Goal: Transaction & Acquisition: Purchase product/service

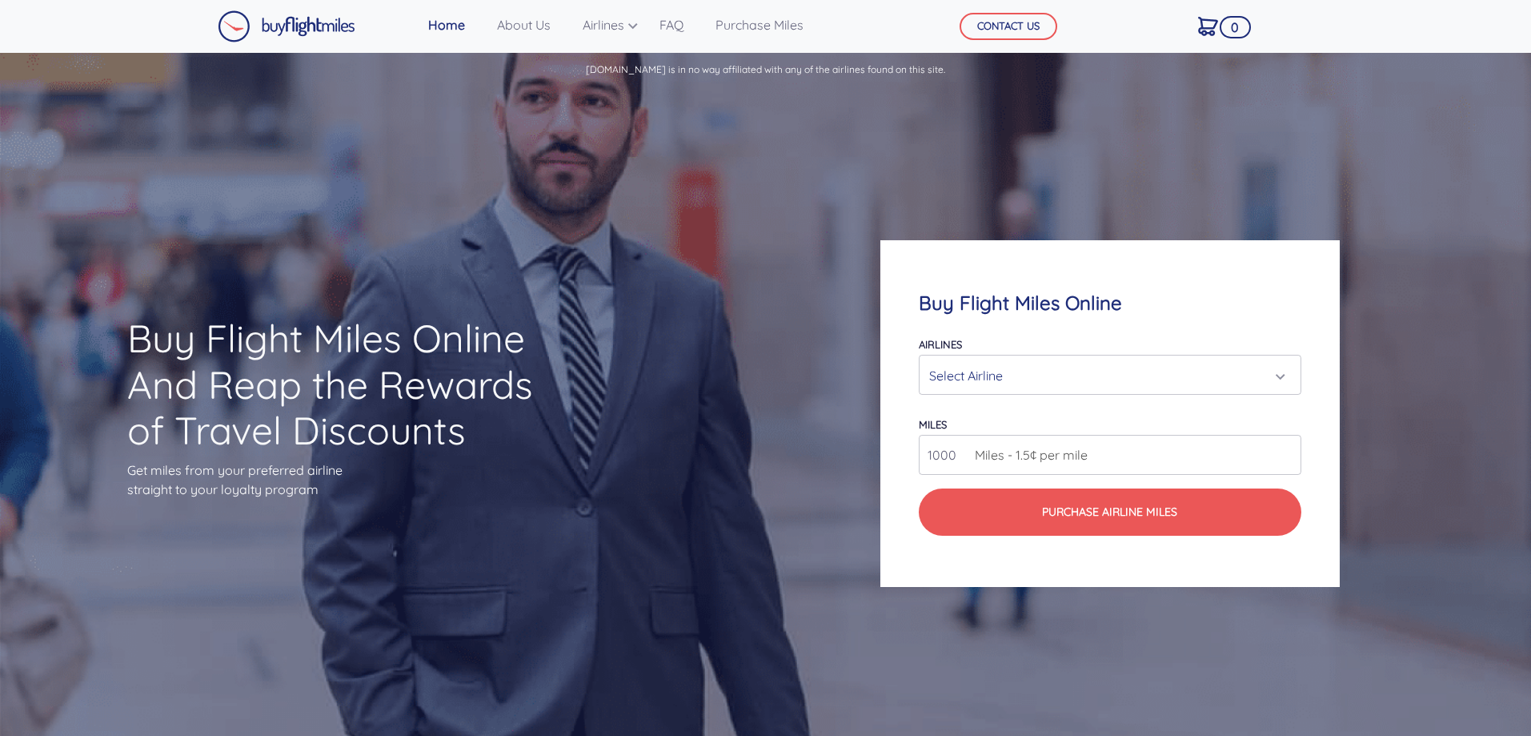
click at [1109, 371] on div "Select Airline" at bounding box center [1104, 375] width 351 height 30
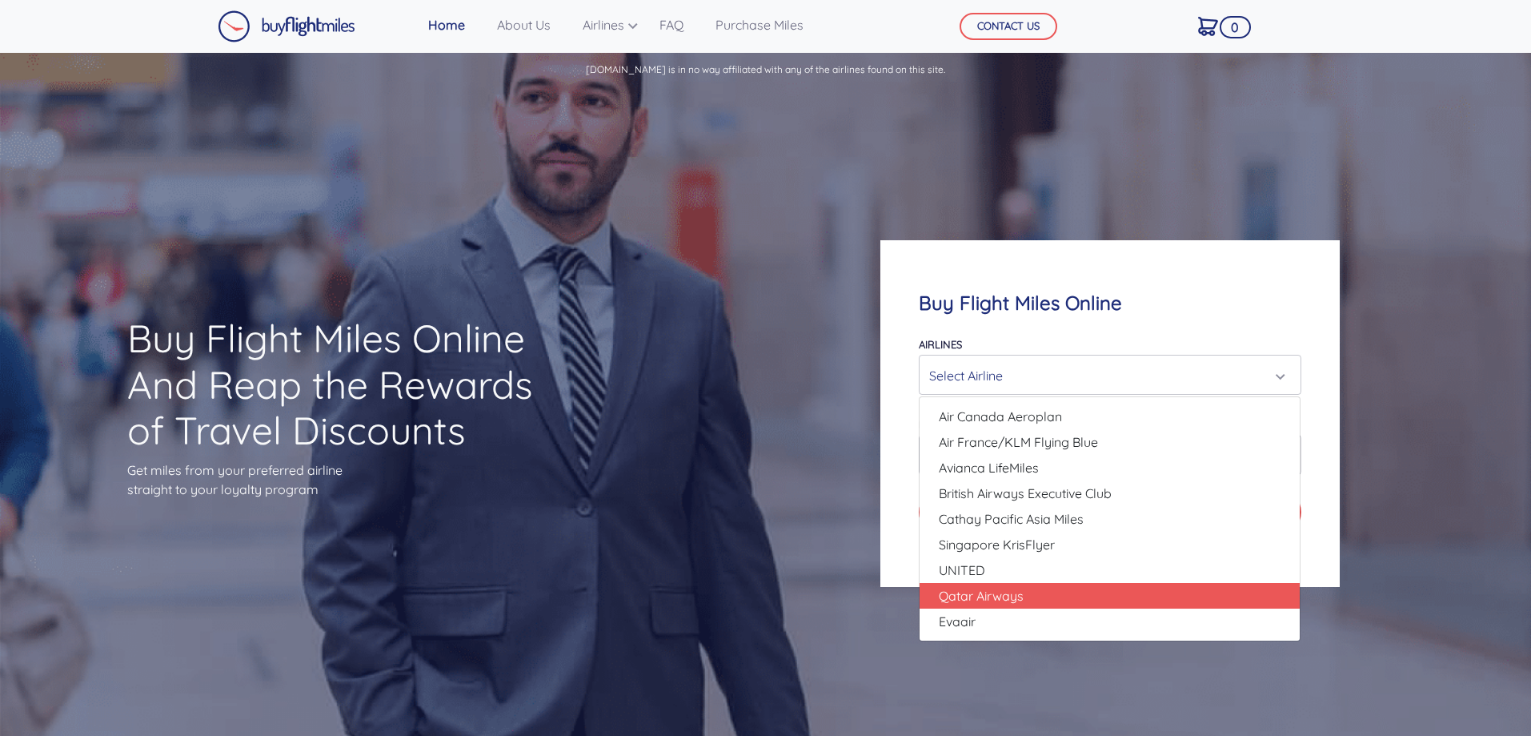
click at [1037, 602] on link "Qatar Airways" at bounding box center [1110, 596] width 380 height 26
select select "Qatar Airways"
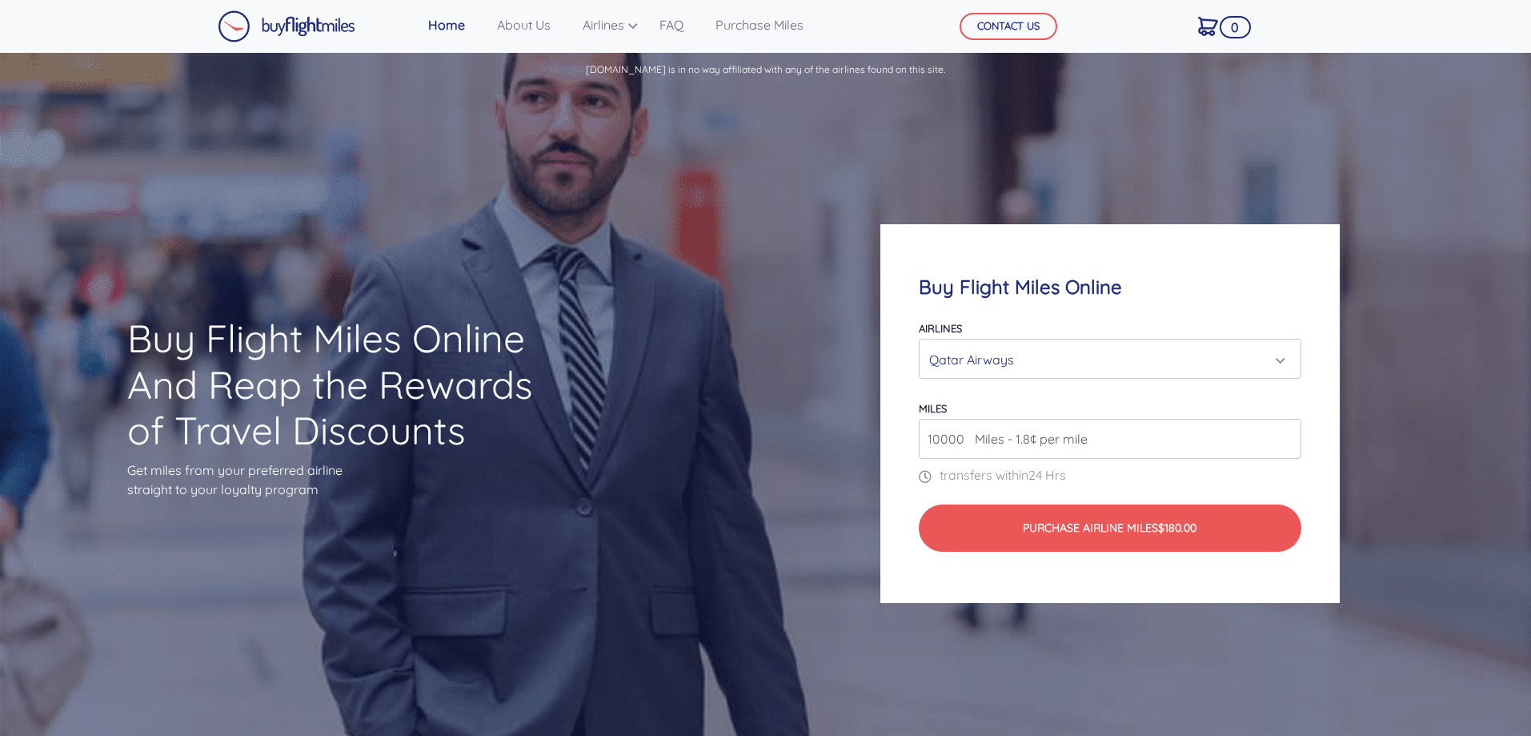
click at [992, 444] on span "Miles - 1.8¢ per mile" at bounding box center [1027, 438] width 121 height 19
click at [963, 439] on input "10000" at bounding box center [1110, 439] width 382 height 40
drag, startPoint x: 963, startPoint y: 435, endPoint x: 897, endPoint y: 425, distance: 66.3
click at [897, 425] on div "Buy Flight Miles Online Airlines Air Canada Aeroplan Air France/KLM Flying Blue…" at bounding box center [1109, 413] width 459 height 379
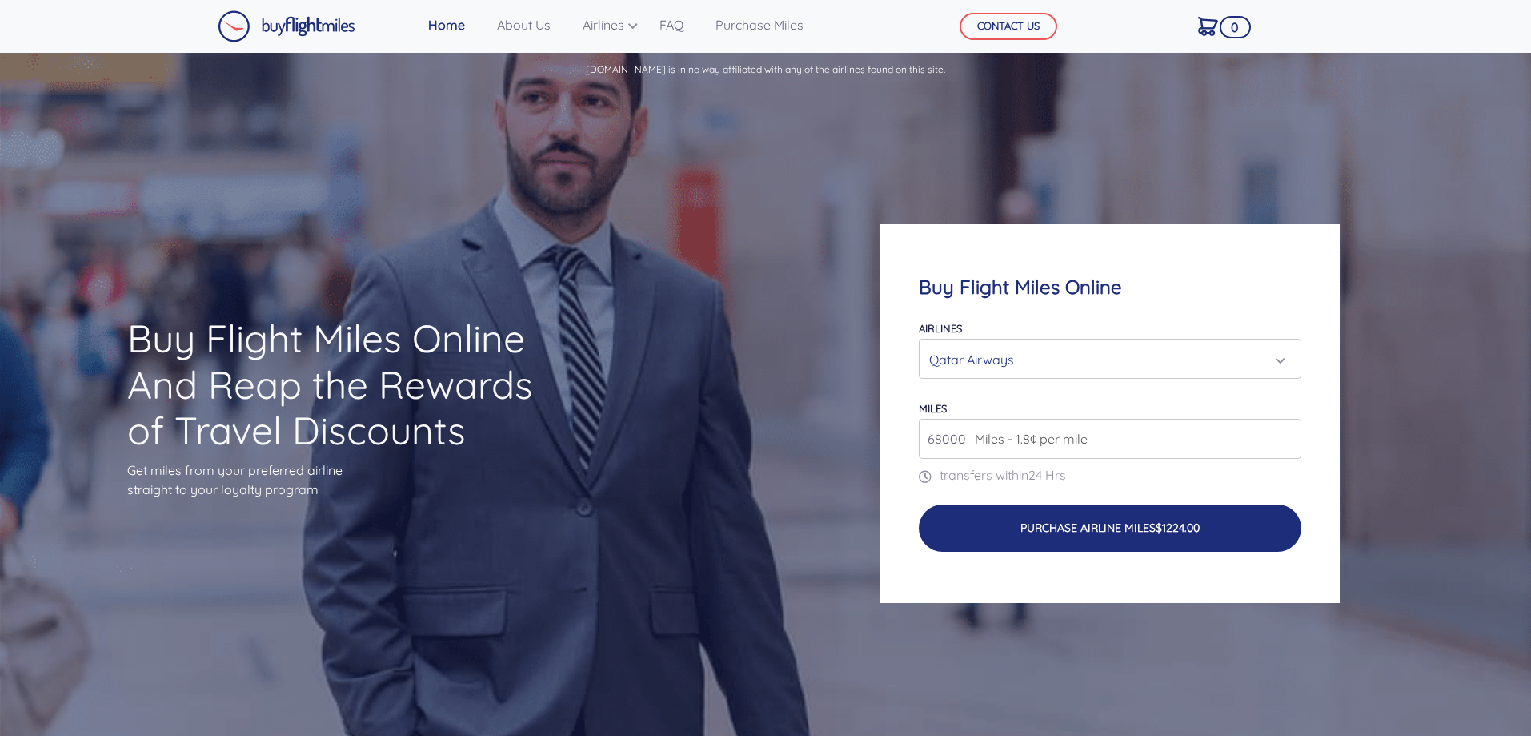
click at [1075, 523] on button "Purchase Airline Miles $1224.00" at bounding box center [1110, 527] width 382 height 47
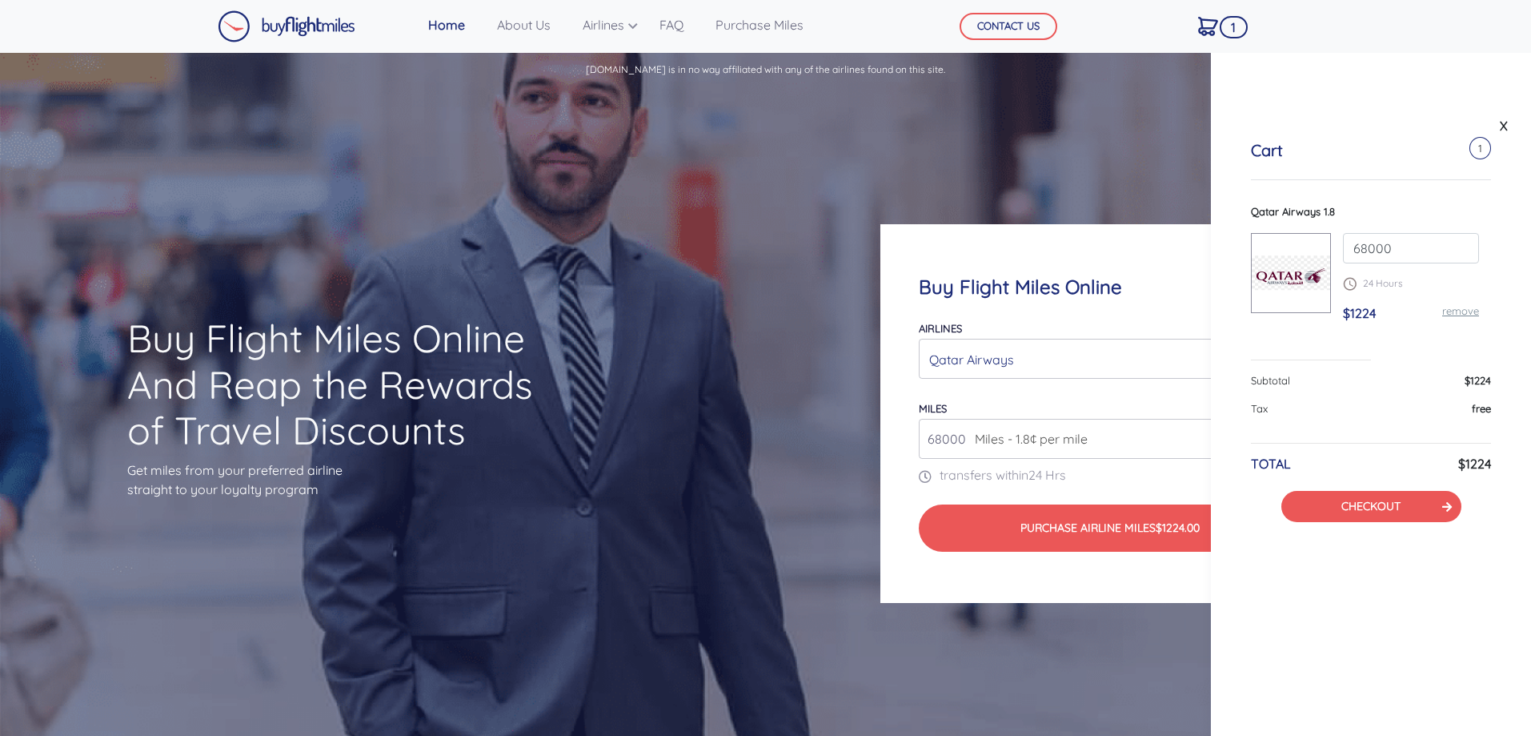
drag, startPoint x: 960, startPoint y: 437, endPoint x: 903, endPoint y: 435, distance: 57.7
click at [903, 435] on div "Buy Flight Miles Online Airlines Air Canada Aeroplan Air France/KLM Flying Blue…" at bounding box center [1109, 413] width 459 height 379
click at [965, 438] on input "68000" at bounding box center [1110, 439] width 382 height 40
type input "680000"
click at [1083, 352] on div "Qatar Airways" at bounding box center [1104, 359] width 351 height 30
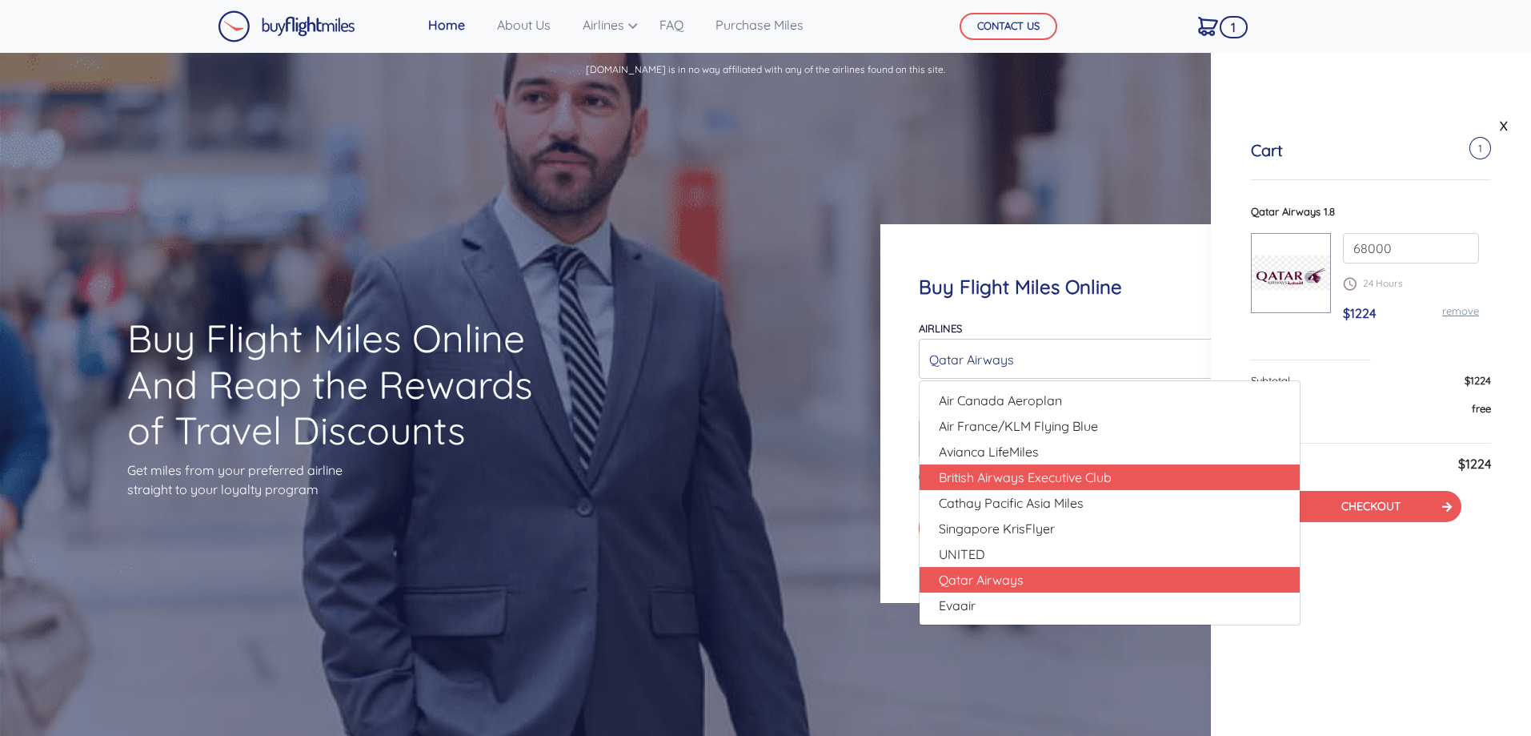
click at [1043, 477] on span "British Airways Executive Club" at bounding box center [1025, 476] width 173 height 19
select select "British Airways Executive Club"
type input "80000"
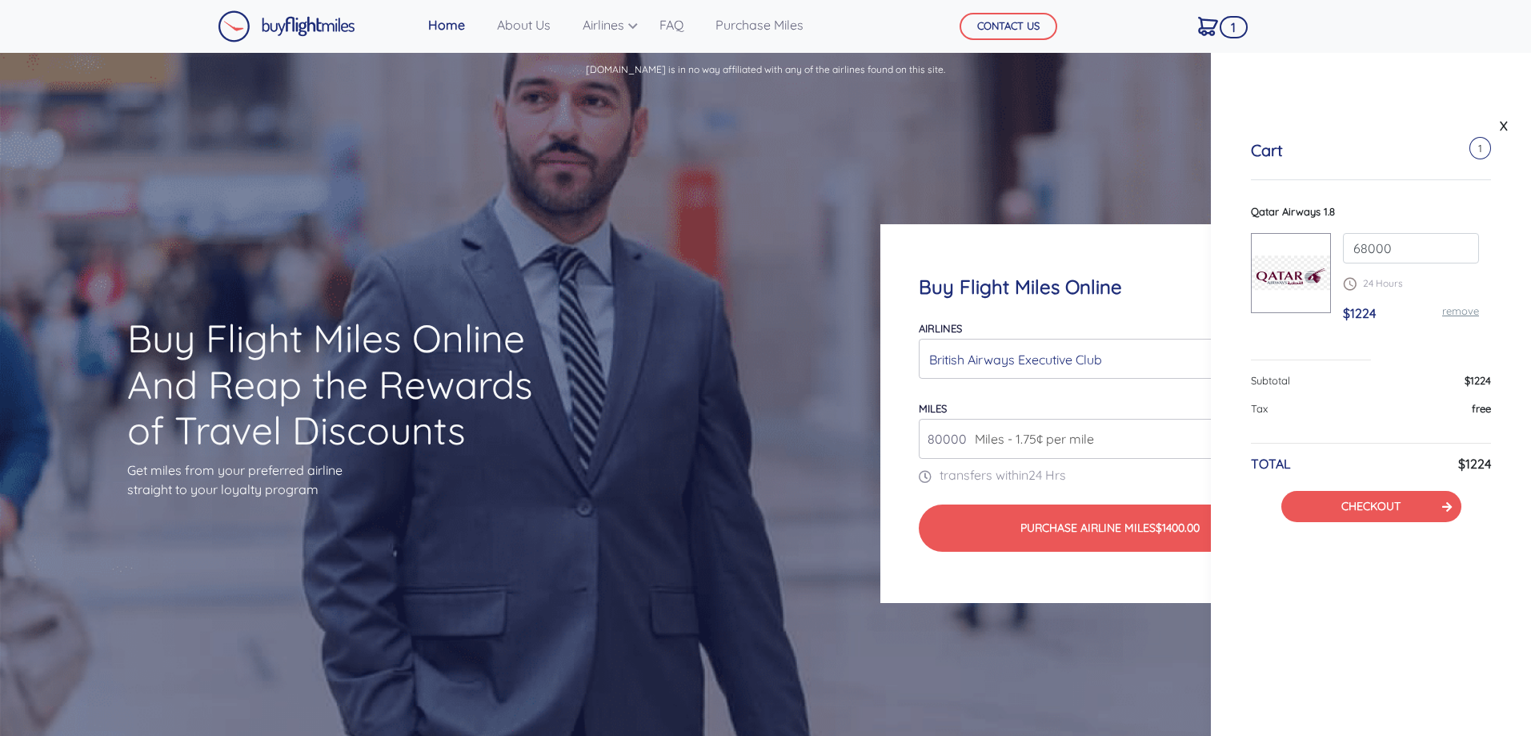
click at [1008, 353] on div "British Airways Executive Club" at bounding box center [1104, 359] width 351 height 30
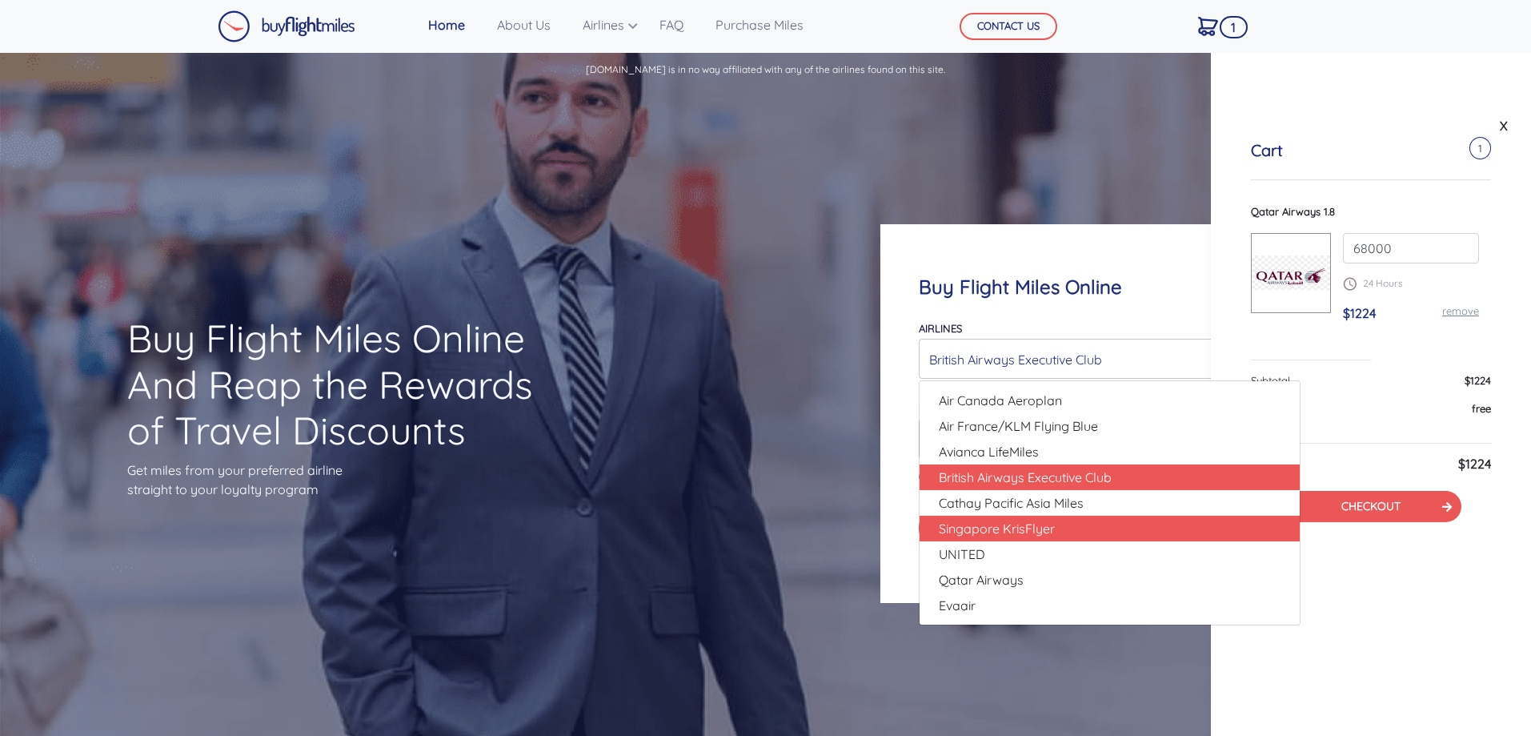
click at [1023, 519] on span "Singapore KrisFlyer" at bounding box center [997, 528] width 116 height 19
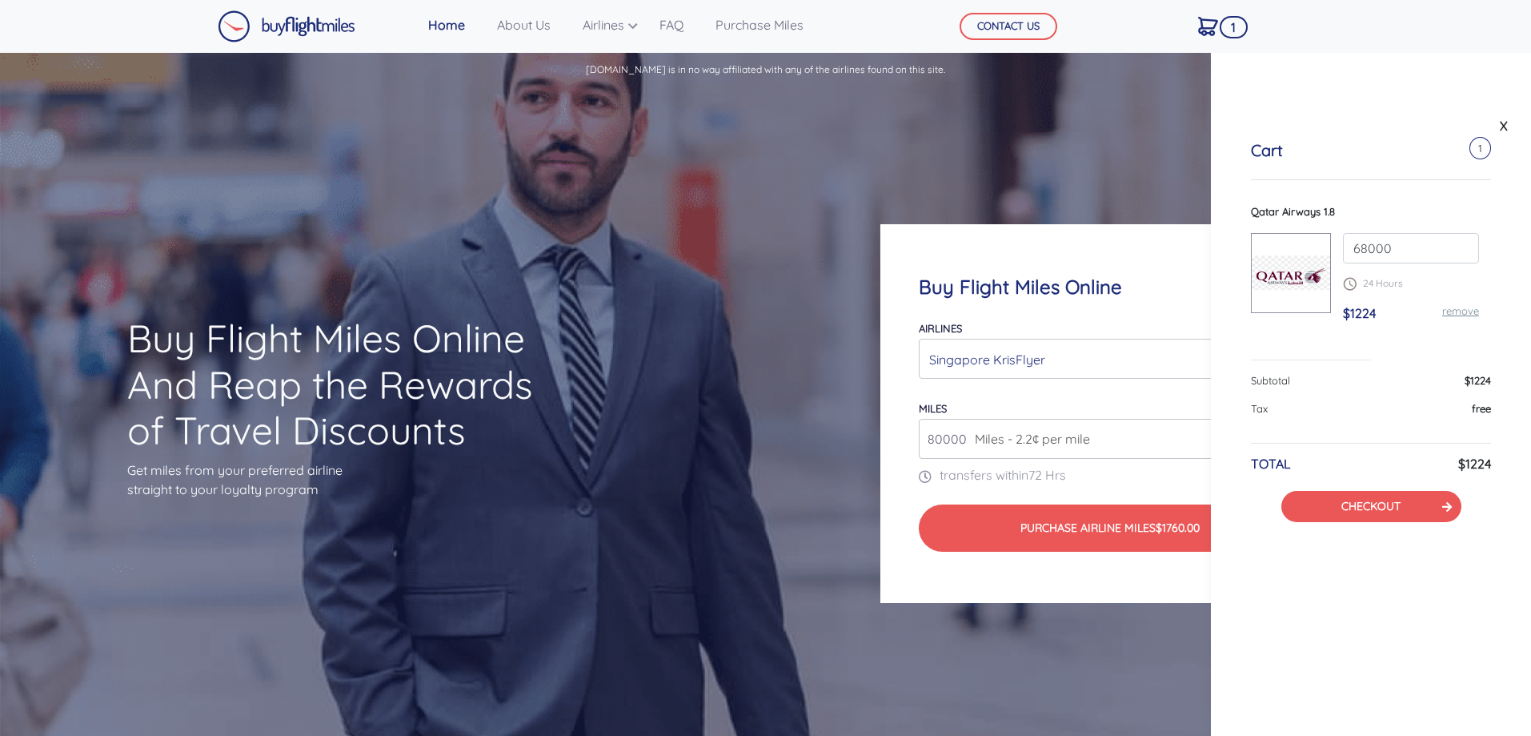
click at [1017, 370] on div "Singapore KrisFlyer" at bounding box center [1104, 359] width 351 height 30
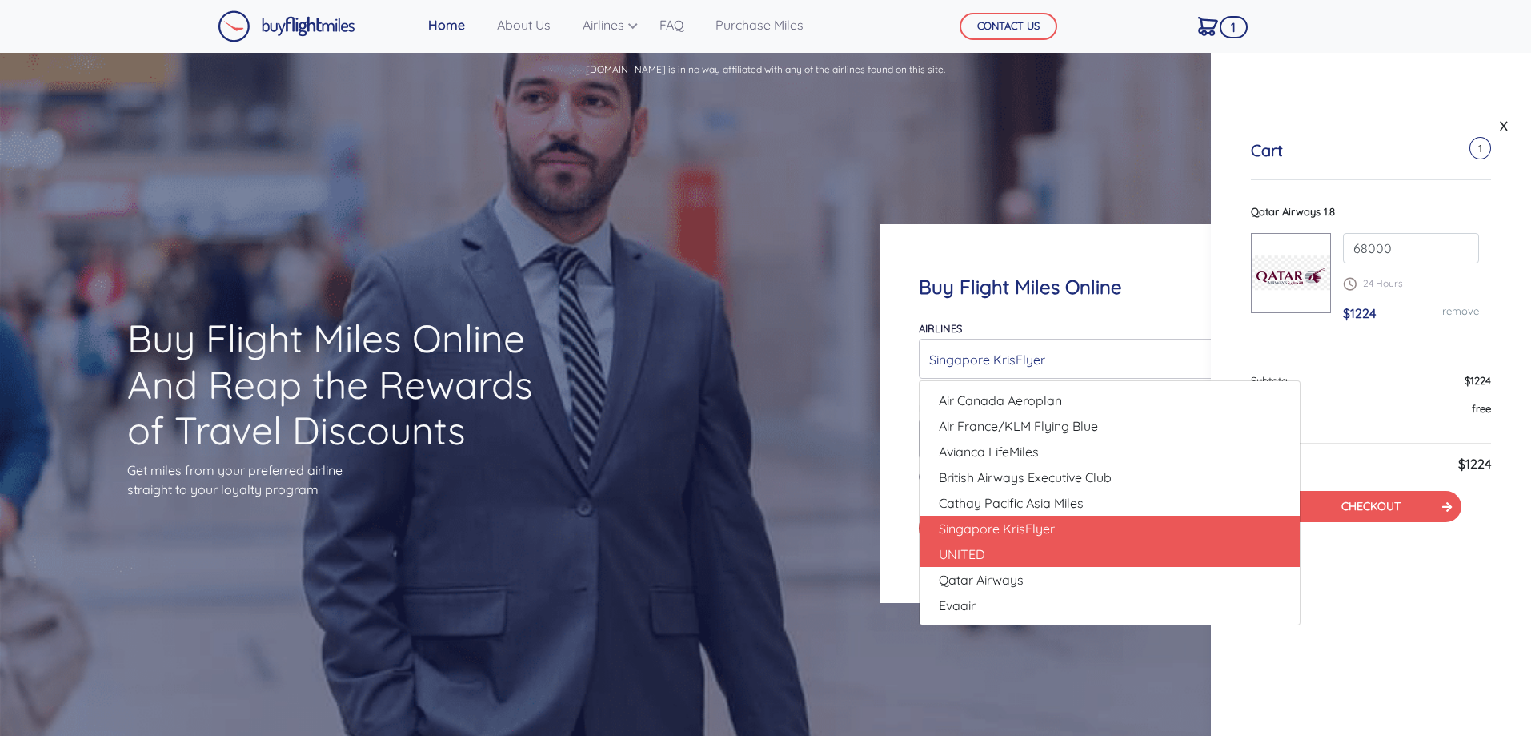
click at [992, 555] on link "UNITED" at bounding box center [1110, 554] width 380 height 26
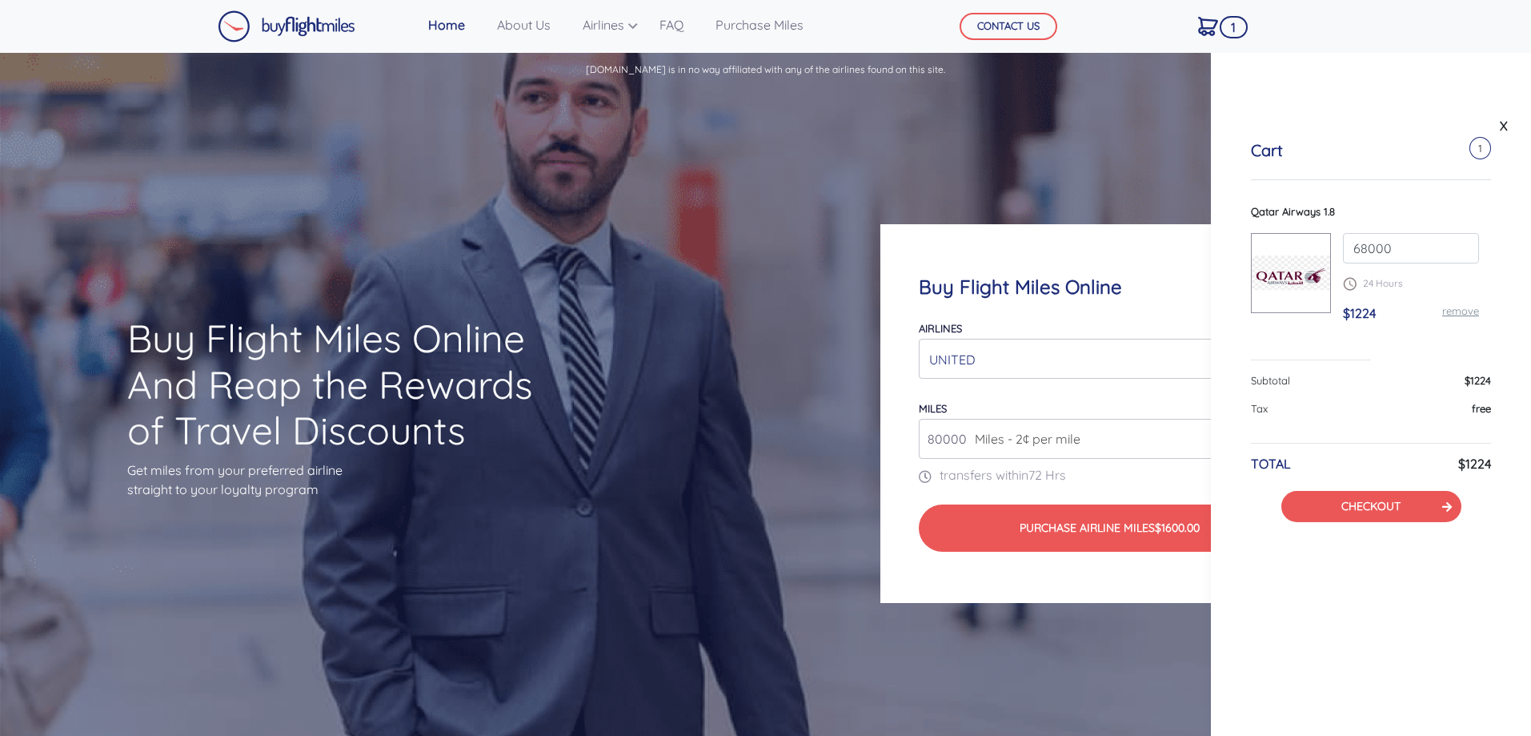
click at [1010, 356] on div "UNITED" at bounding box center [1104, 359] width 351 height 30
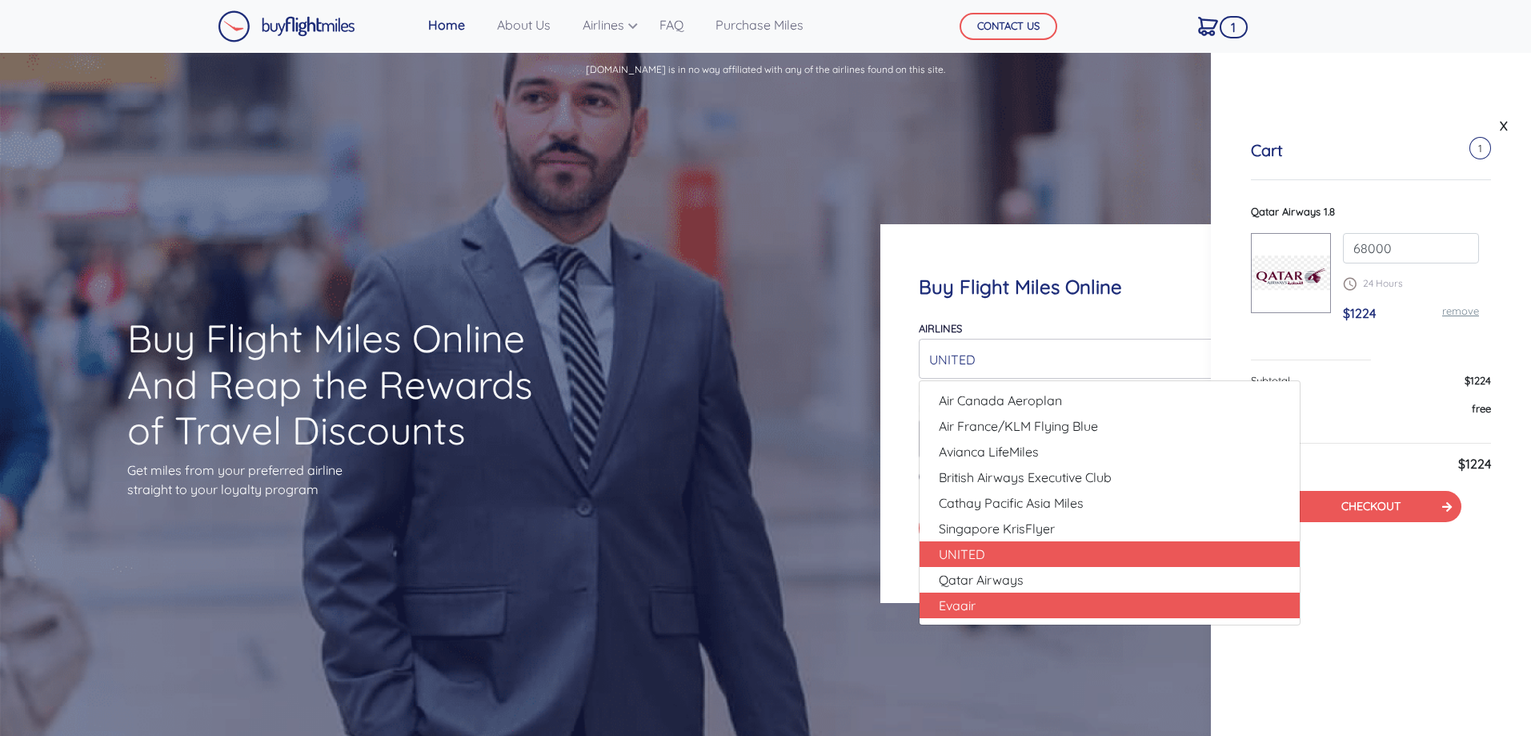
click at [996, 599] on link "Evaair" at bounding box center [1110, 605] width 380 height 26
select select "Evaair"
type input "50000"
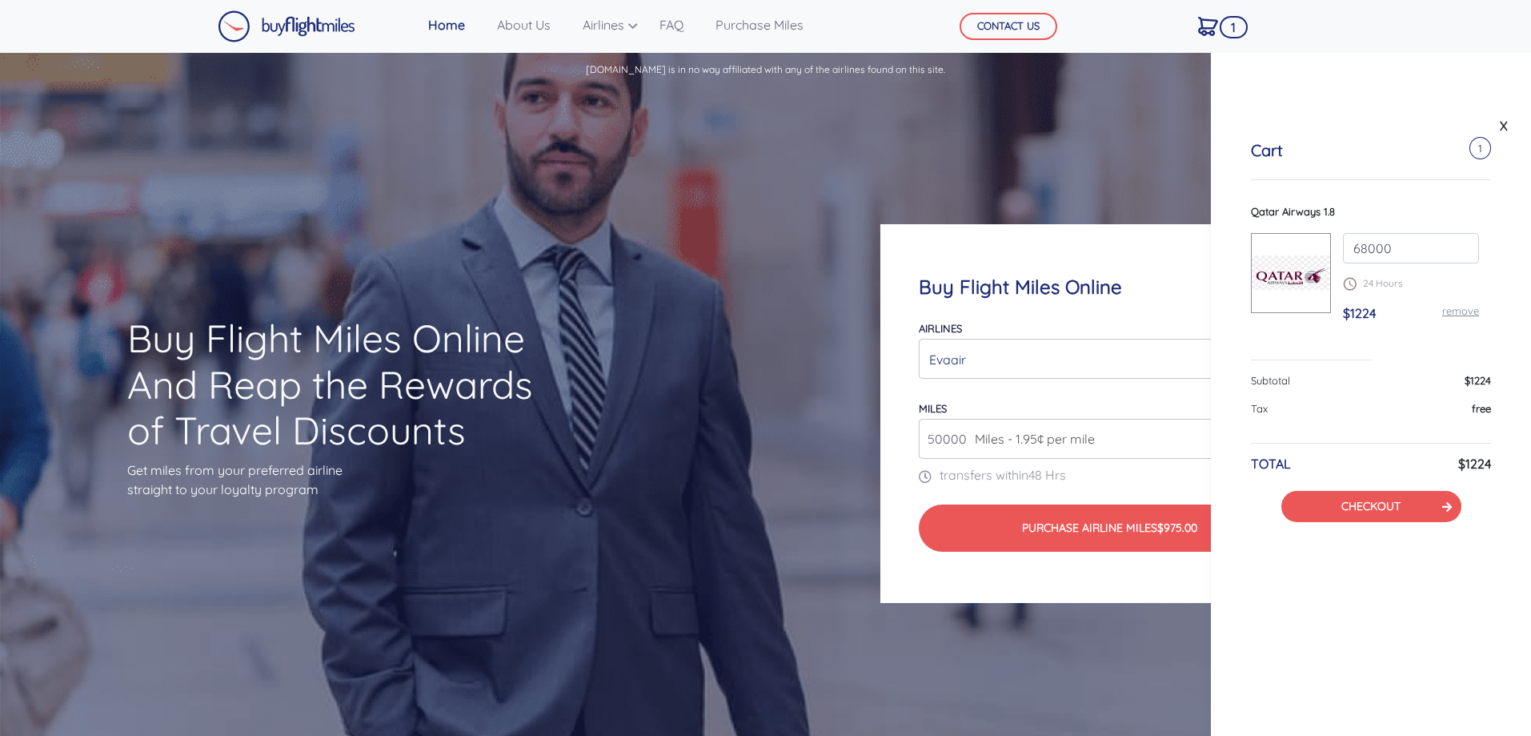
click at [1056, 357] on div "Evaair" at bounding box center [1104, 359] width 351 height 30
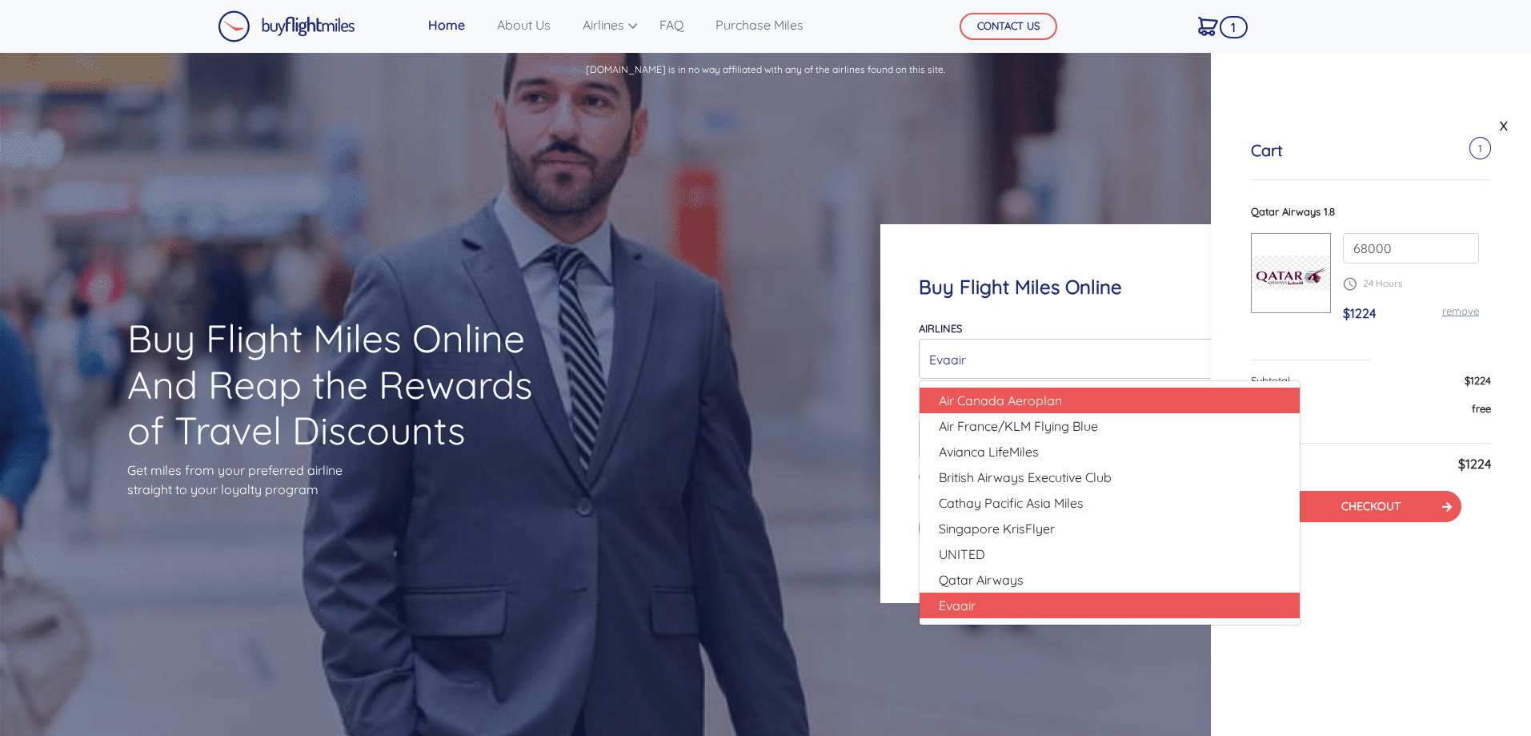
click at [1026, 407] on span "Air Canada Aeroplan" at bounding box center [1000, 400] width 123 height 19
select select "Air Canada Aeroplan"
type input "80000"
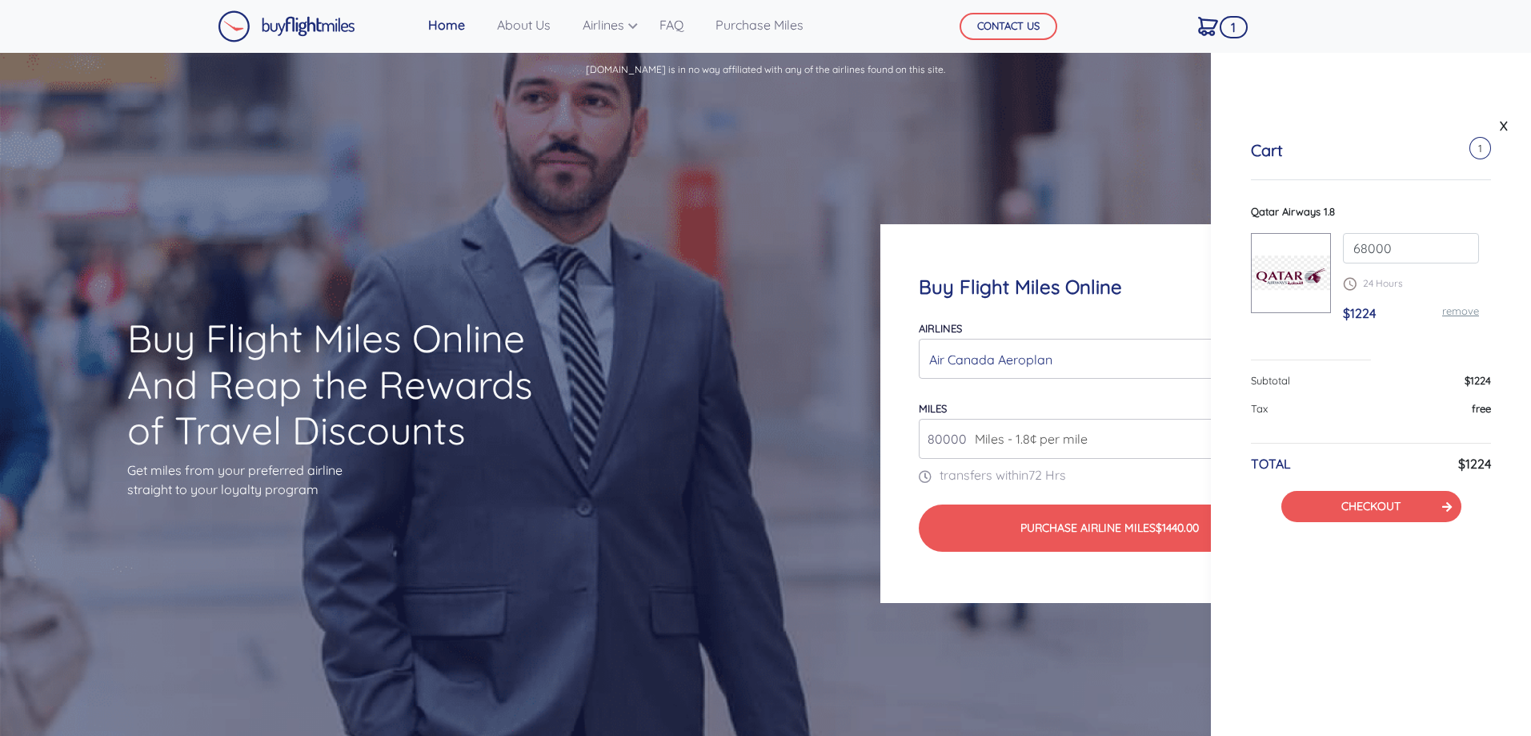
click at [1026, 351] on div "Air Canada Aeroplan" at bounding box center [1104, 359] width 351 height 30
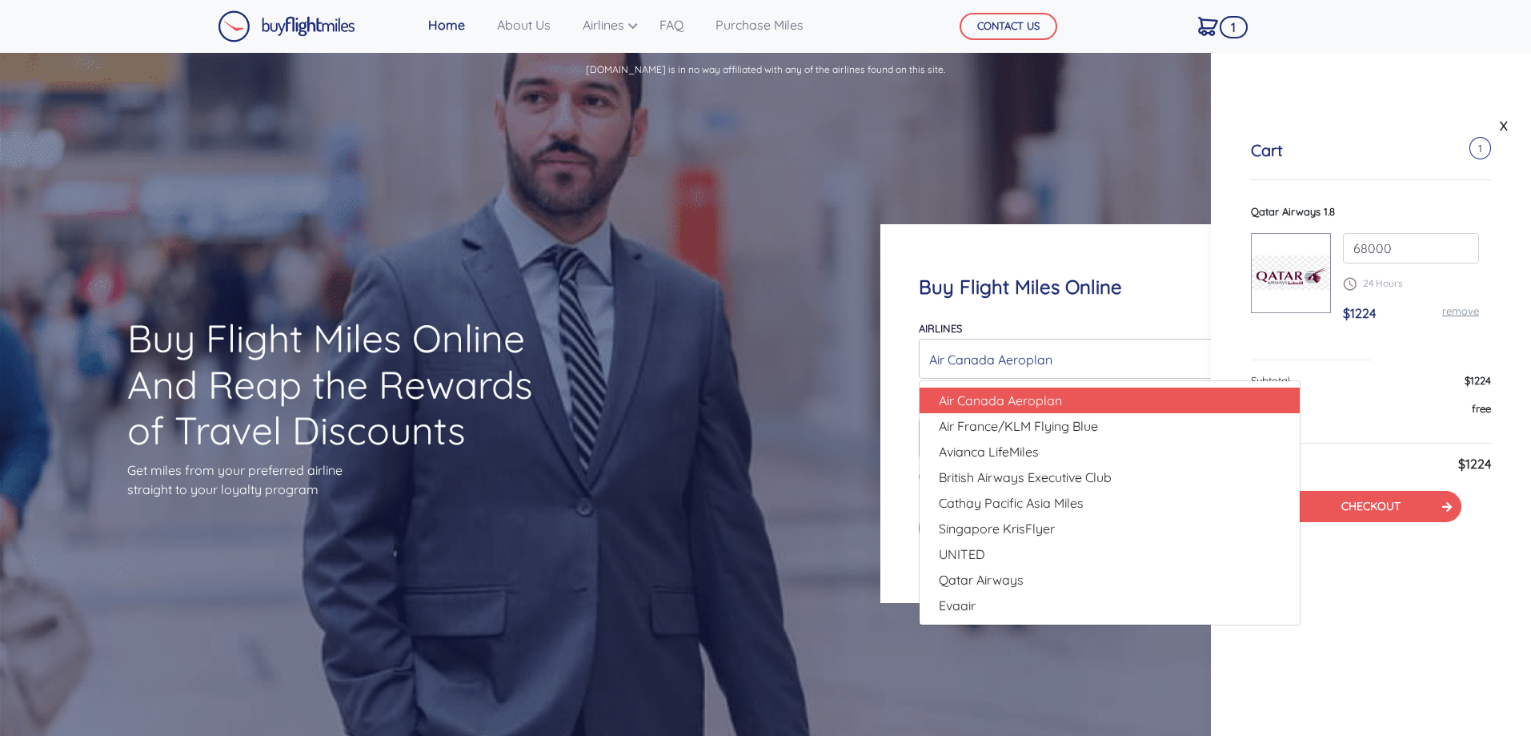
click at [1026, 351] on div "Air Canada Aeroplan" at bounding box center [1104, 359] width 351 height 30
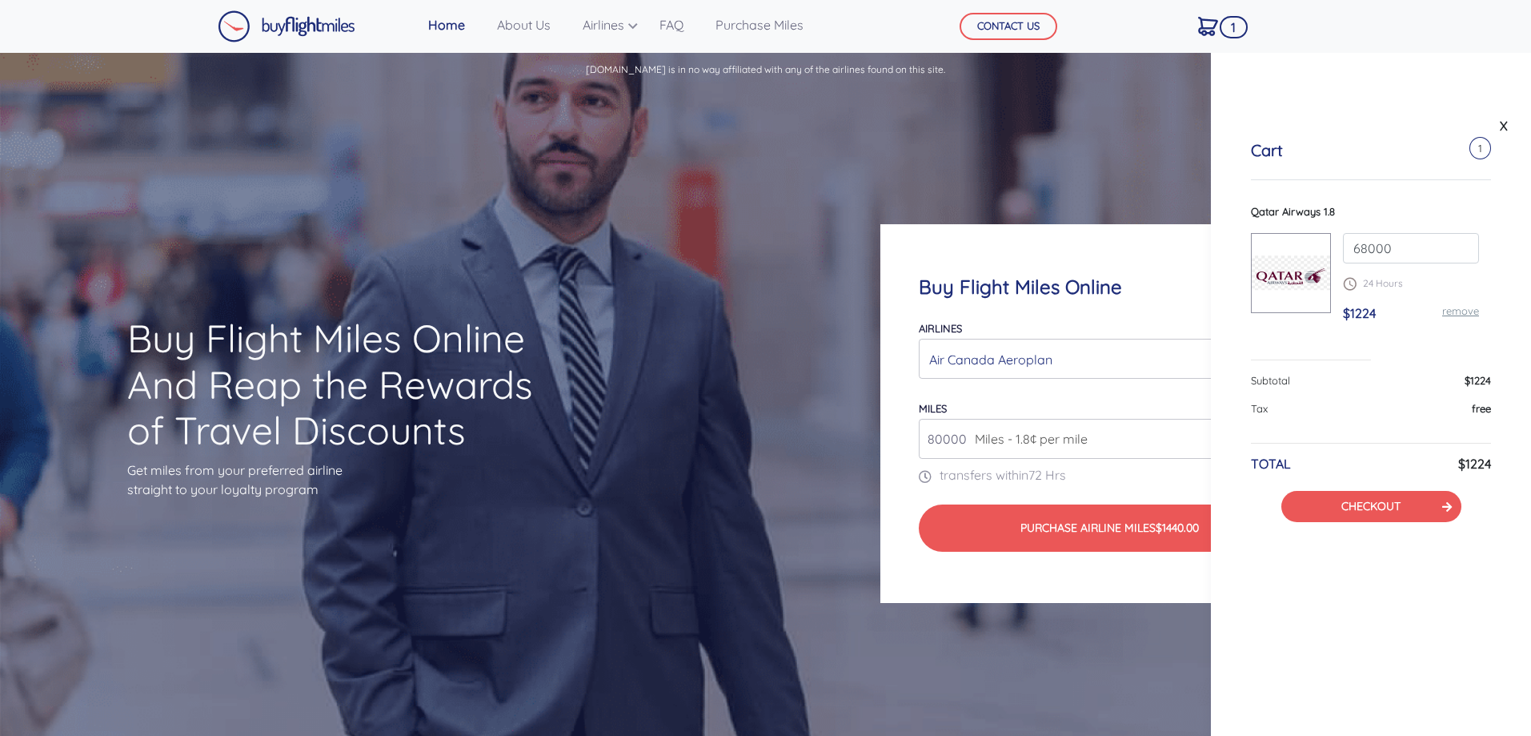
click at [1026, 351] on div "Air Canada Aeroplan" at bounding box center [1104, 359] width 351 height 30
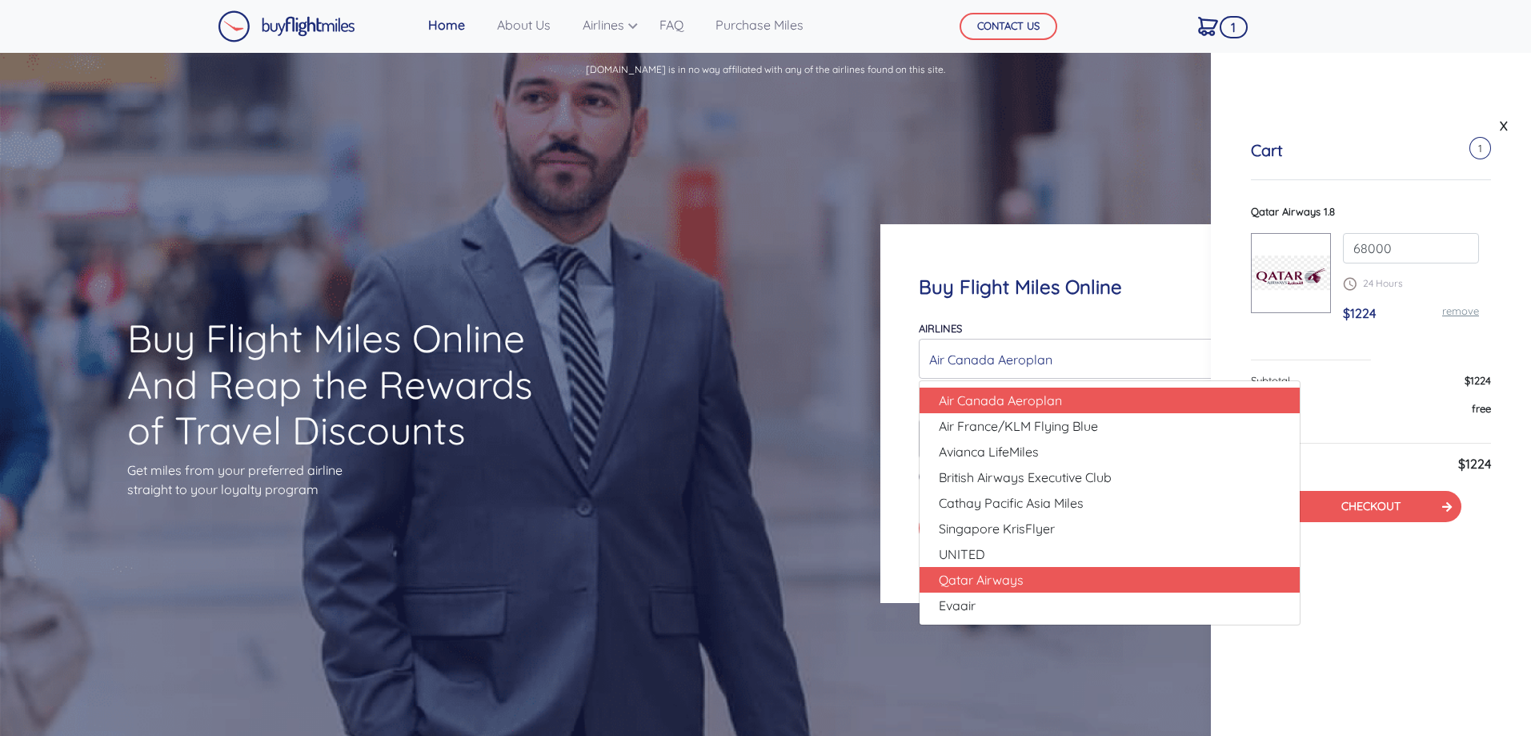
click at [1012, 584] on span "Qatar Airways" at bounding box center [981, 579] width 85 height 19
select select "Qatar Airways"
type input "10000"
